Goal: Information Seeking & Learning: Learn about a topic

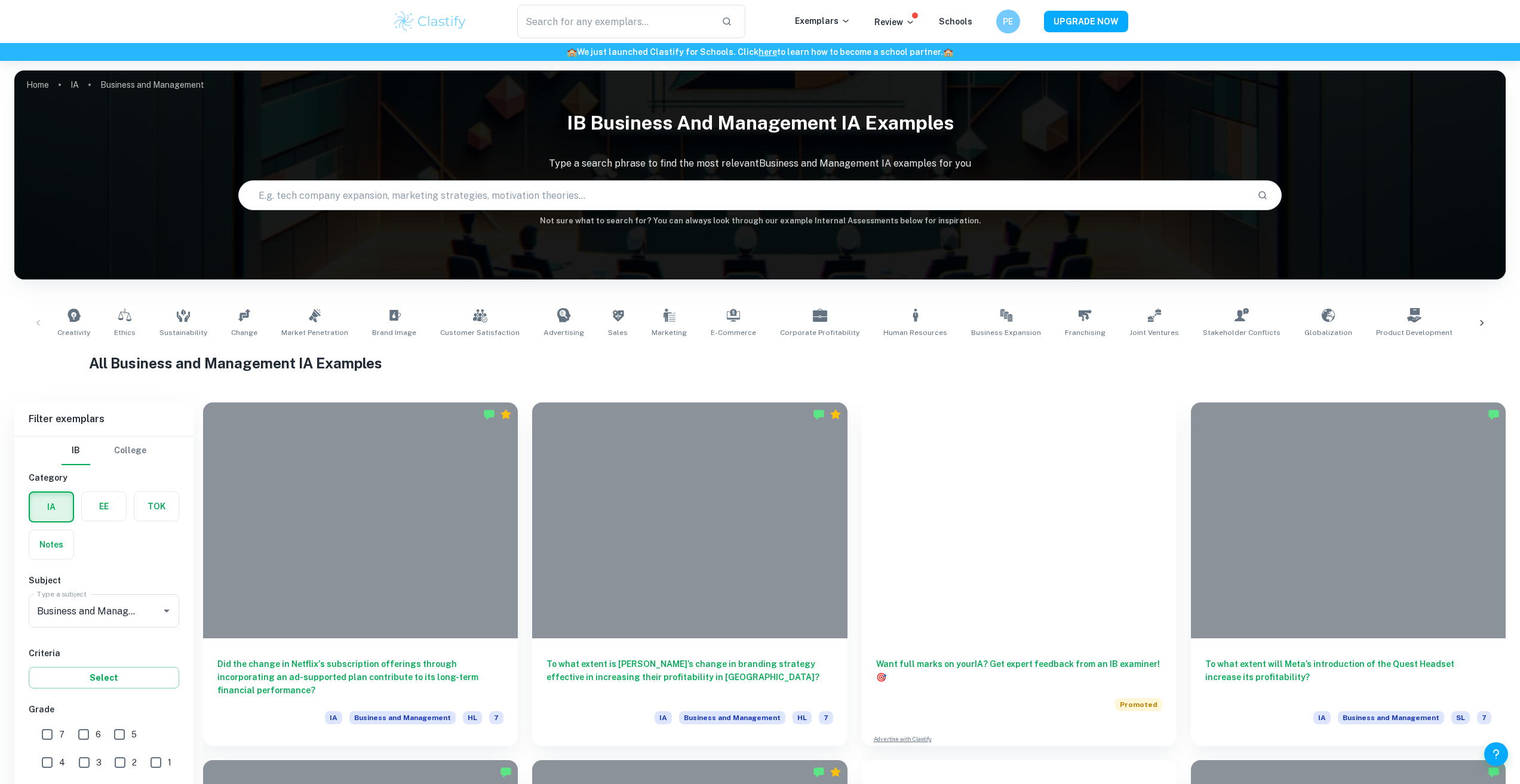
scroll to position [3888, 0]
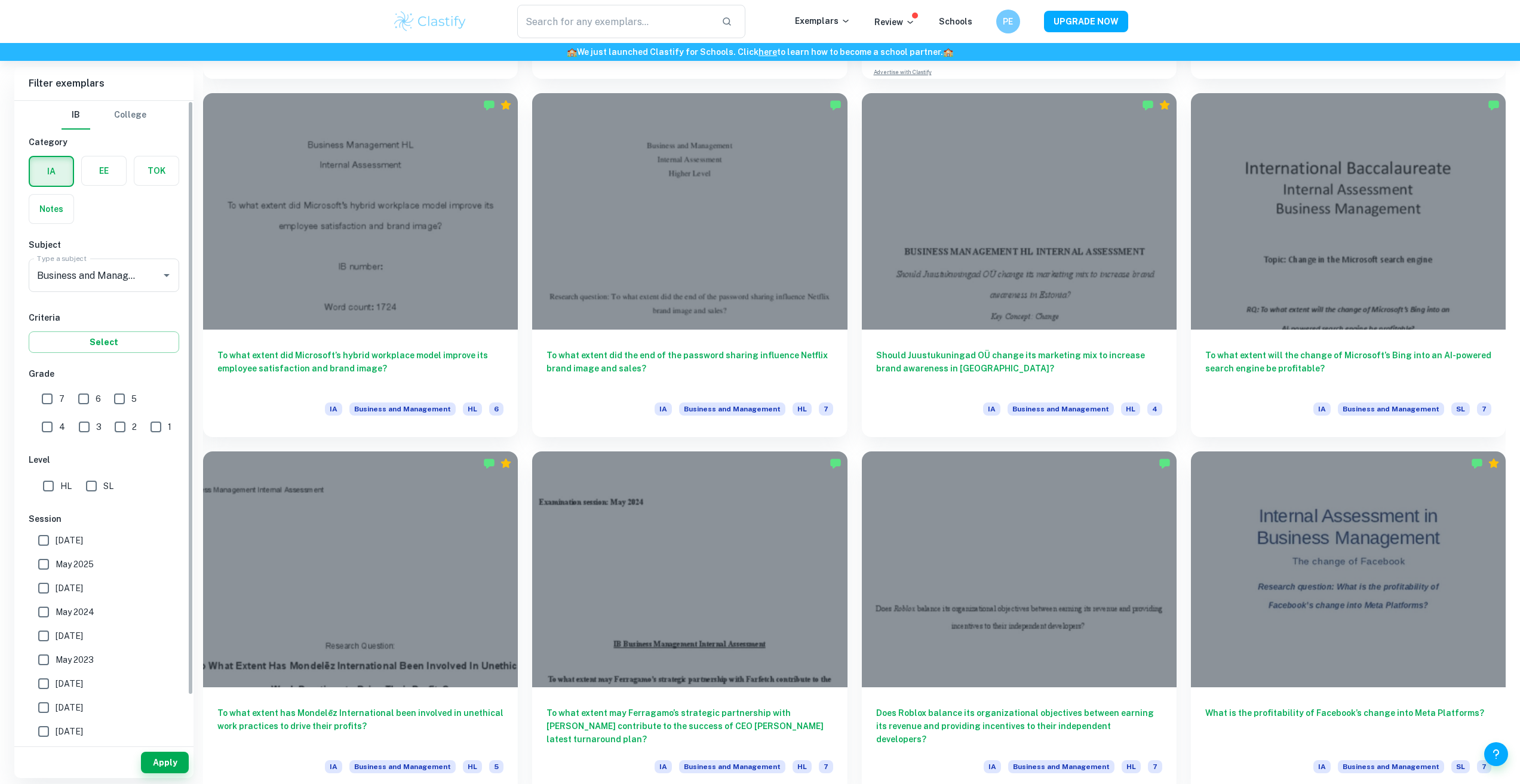
click at [90, 491] on input "SL" at bounding box center [91, 486] width 24 height 24
checkbox input "true"
click at [177, 769] on button "Apply" at bounding box center [165, 762] width 48 height 22
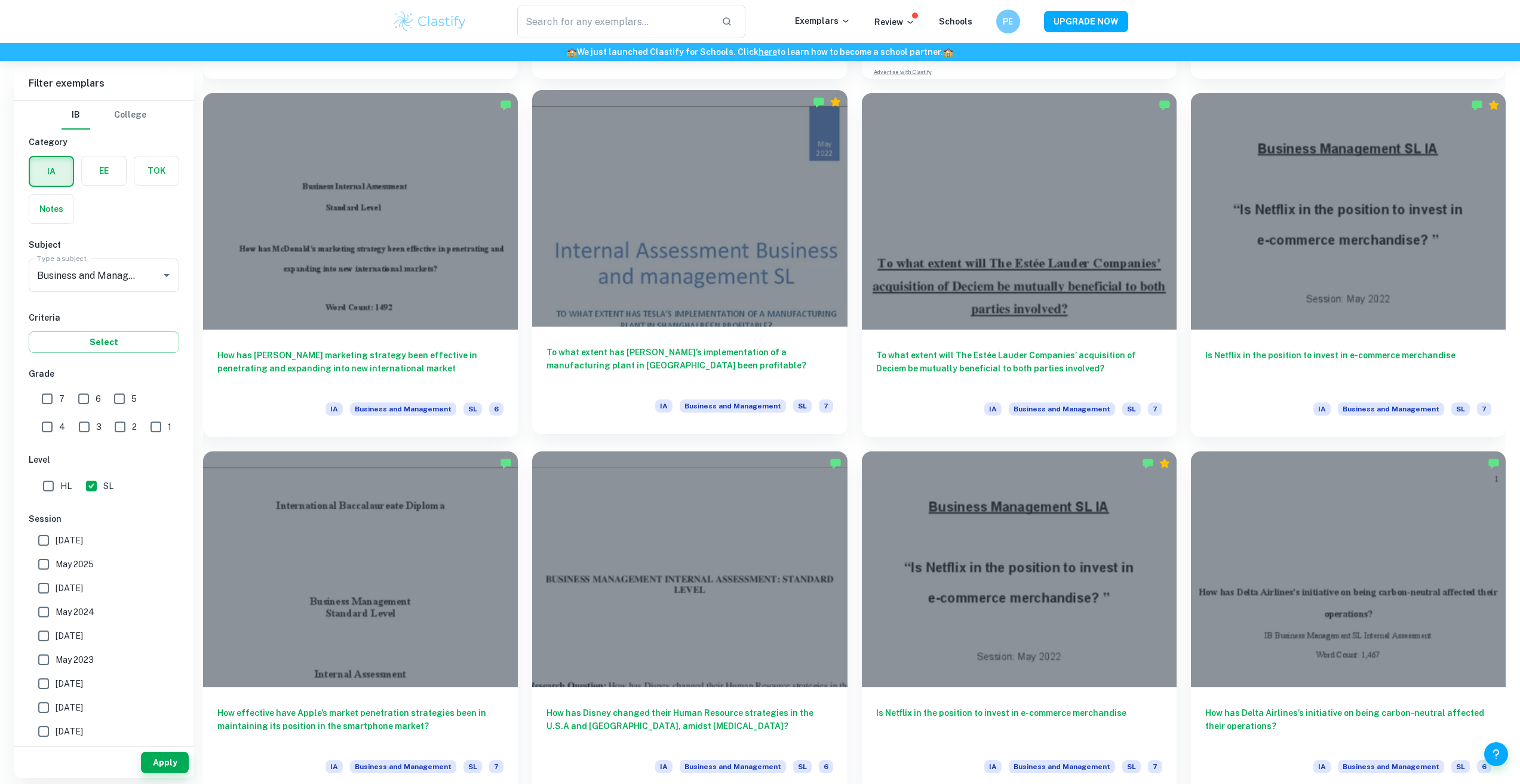
click at [677, 343] on div "To what extent has Tesla’s implementation of a manufacturing plant in shanghai …" at bounding box center [689, 380] width 315 height 108
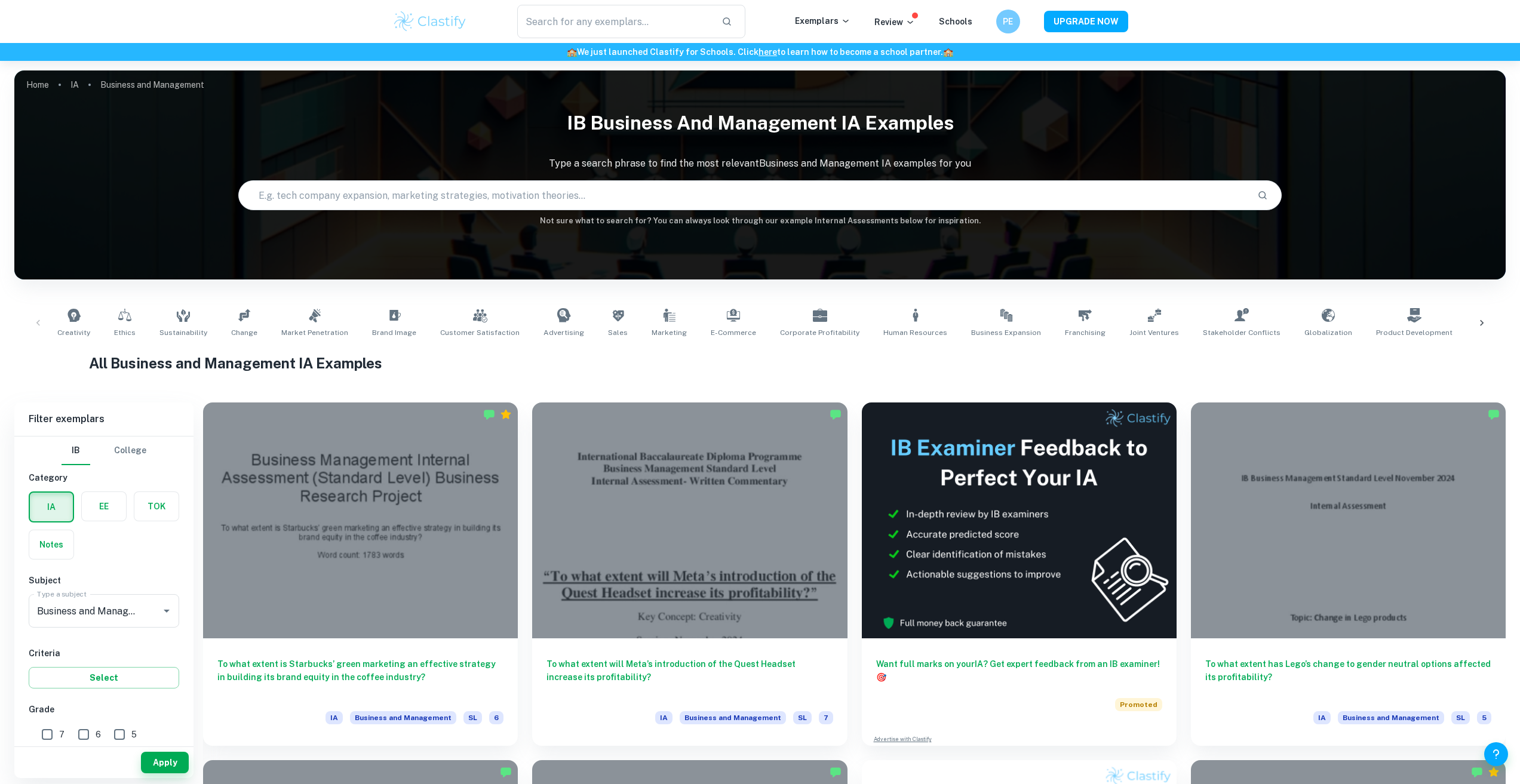
click at [522, 194] on input "text" at bounding box center [744, 194] width 1009 height 34
type input "S"
type input "stakeholders"
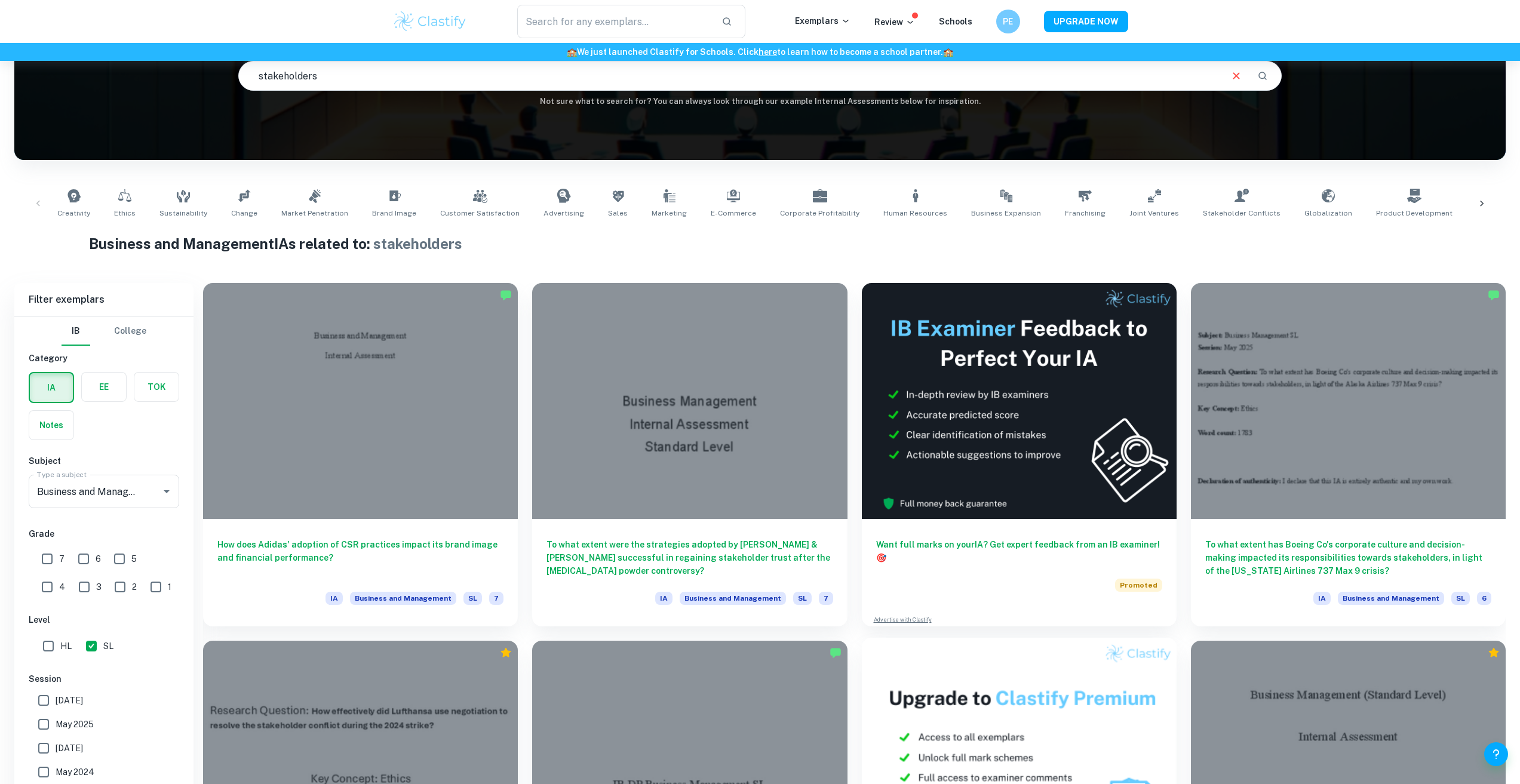
scroll to position [478, 0]
